Goal: Information Seeking & Learning: Learn about a topic

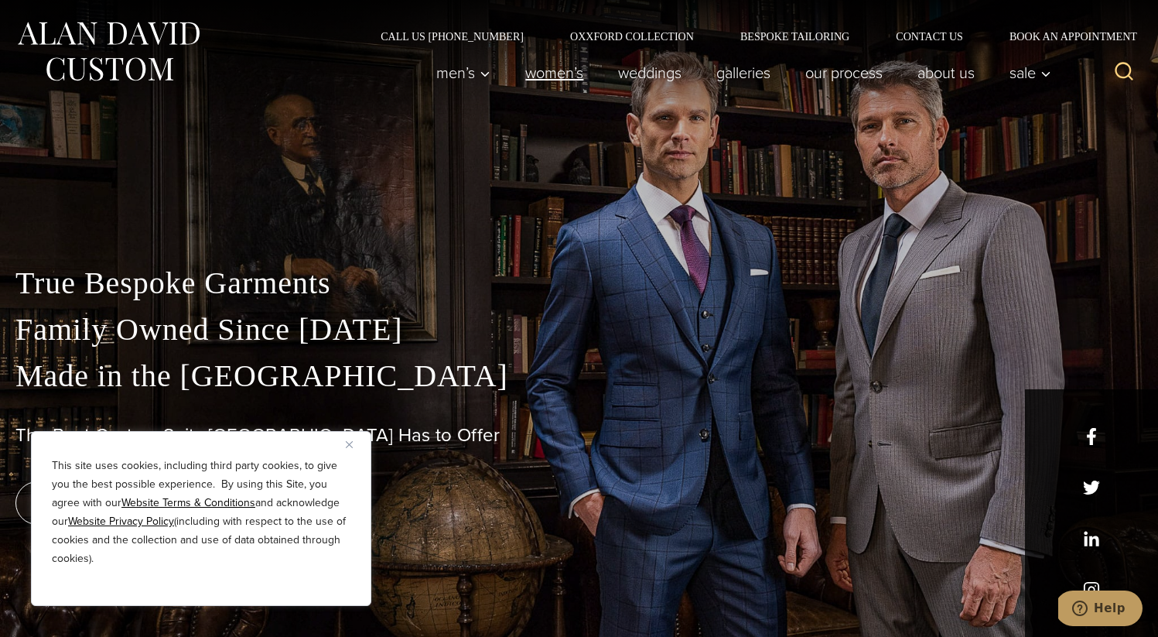
click at [569, 72] on link "Women’s" at bounding box center [554, 72] width 93 height 31
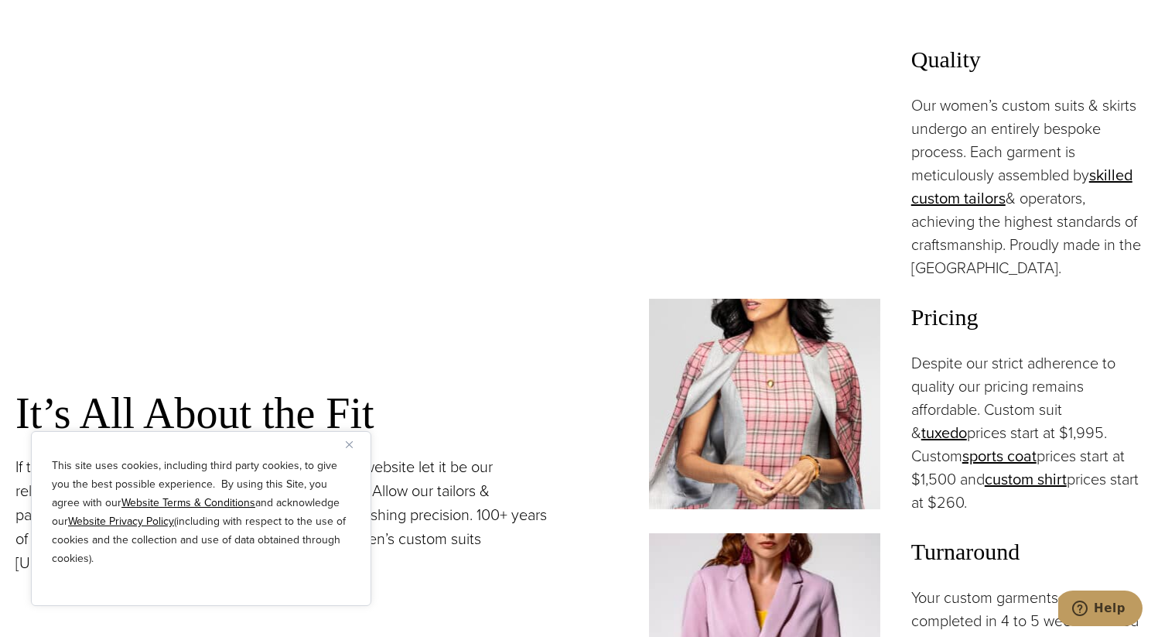
scroll to position [1231, 0]
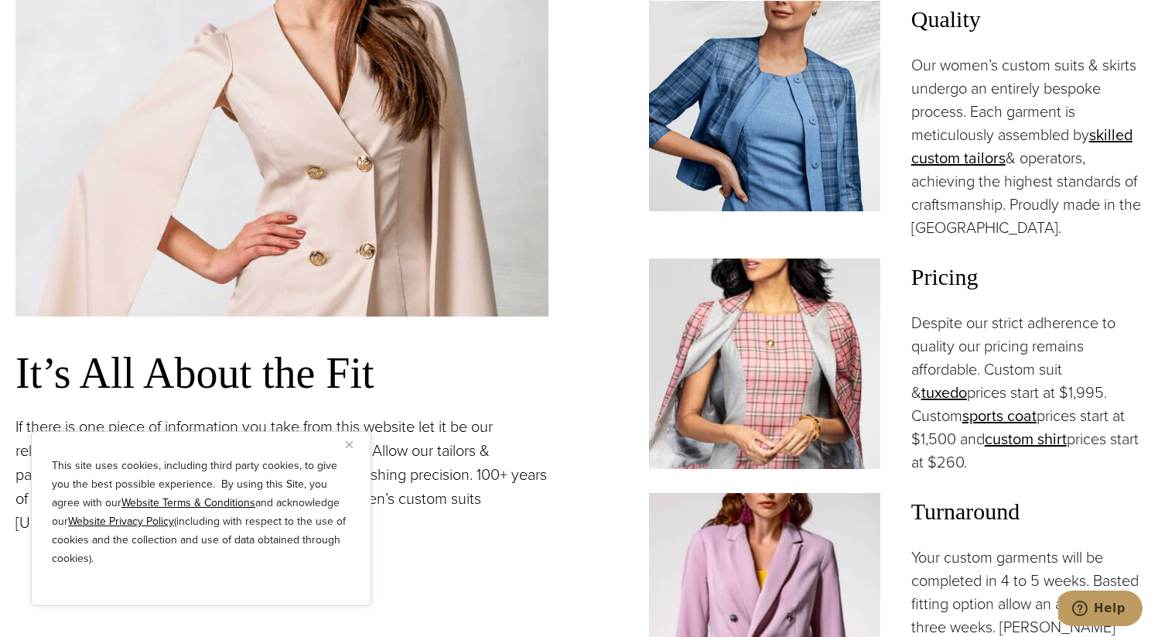
click at [349, 443] on img "Close" at bounding box center [349, 444] width 7 height 7
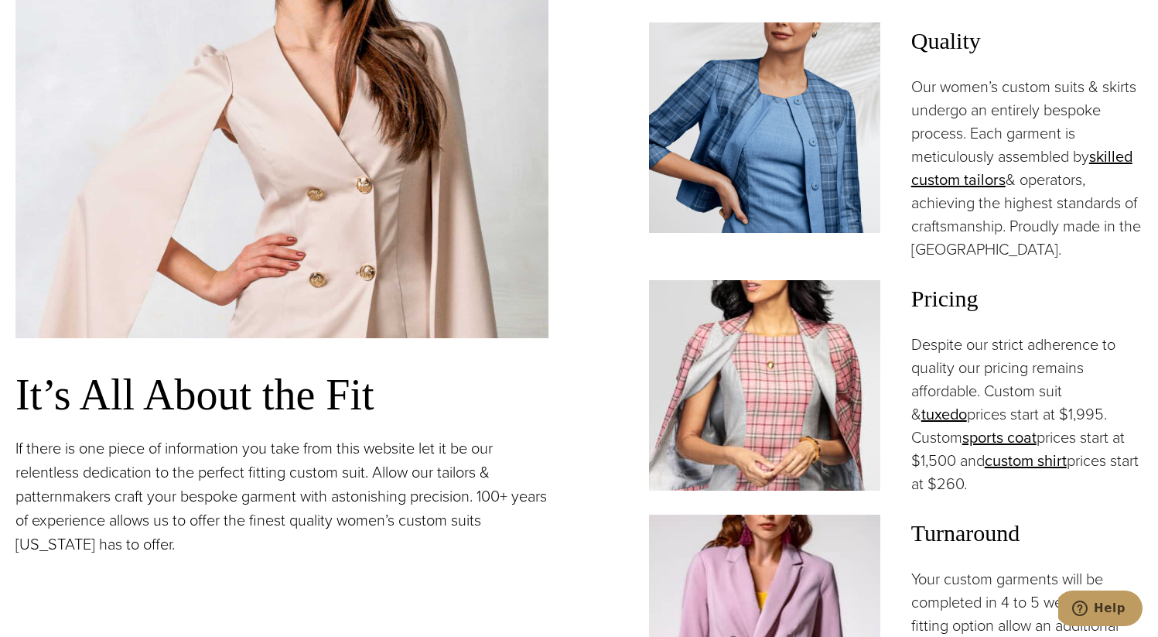
scroll to position [1208, 0]
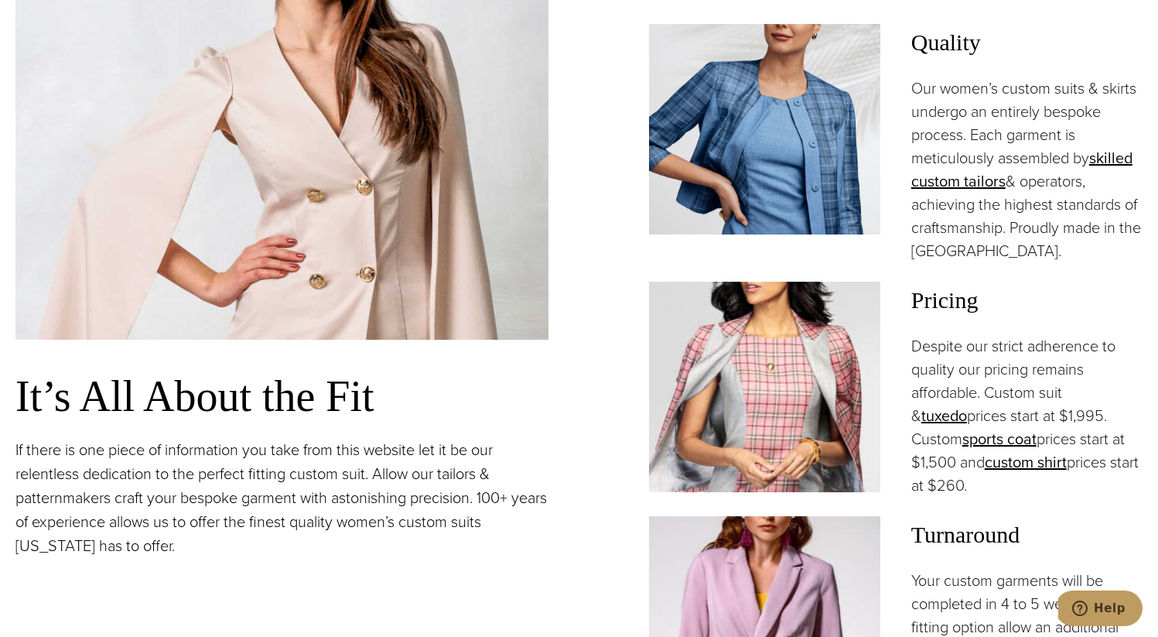
click at [958, 283] on div "Pricing Despite our strict adherence to quality our pricing remains affordable.…" at bounding box center [1026, 389] width 231 height 215
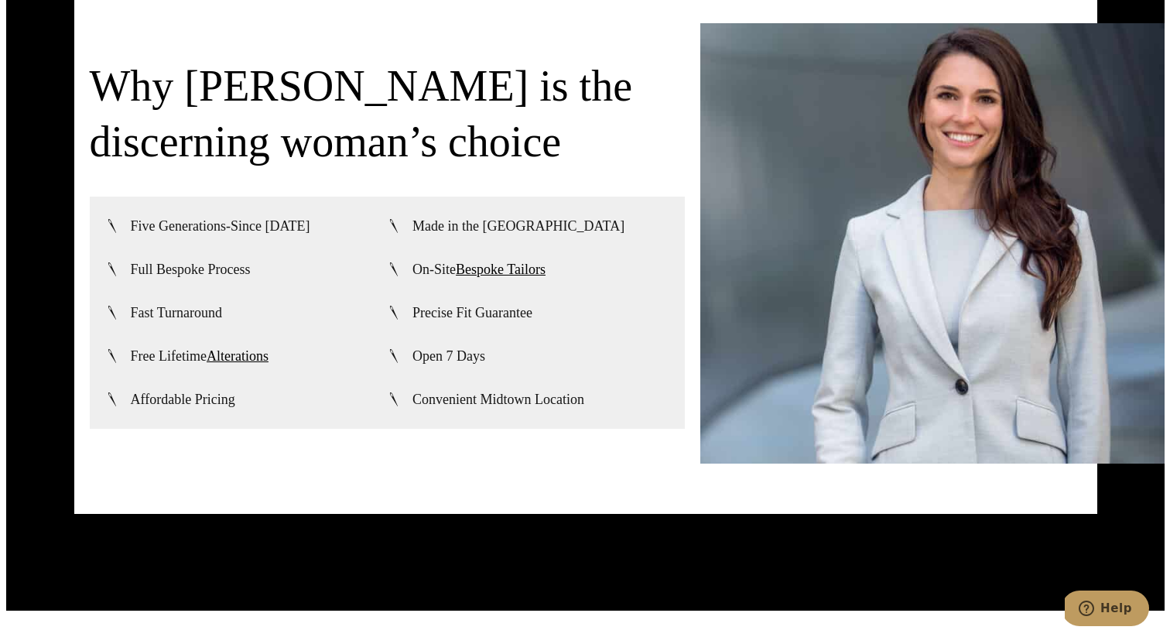
scroll to position [0, 0]
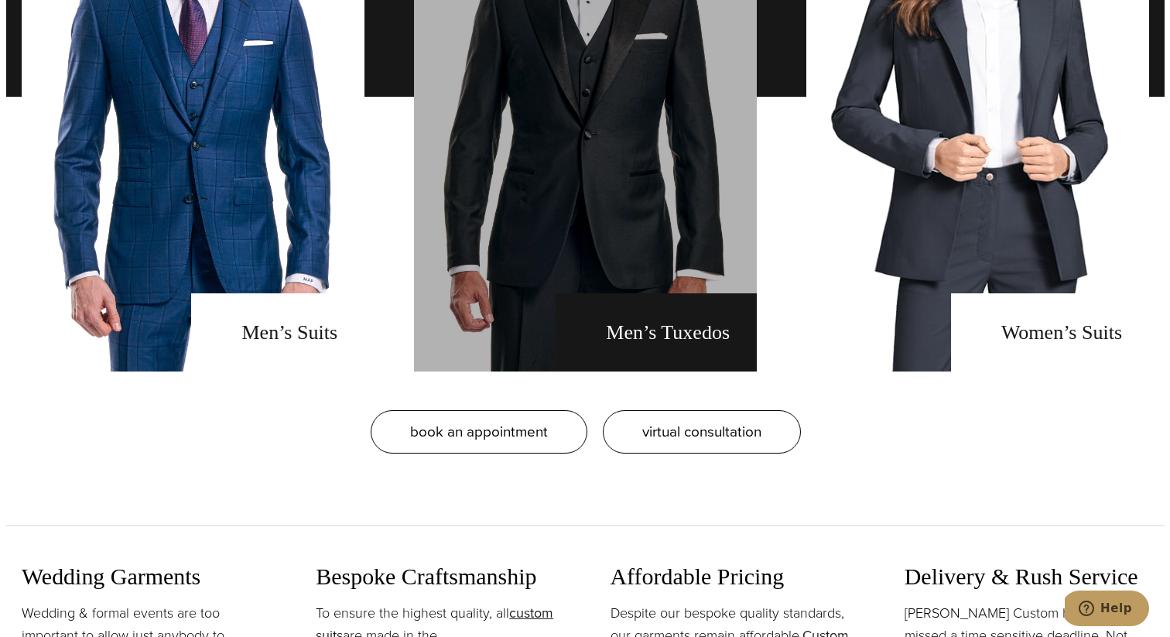
scroll to position [1343, 0]
